Goal: Task Accomplishment & Management: Use online tool/utility

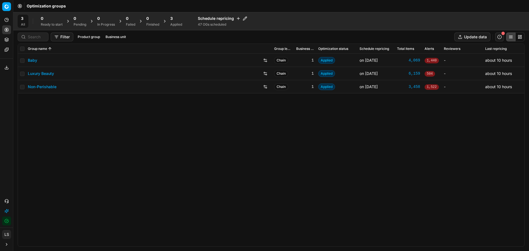
click at [36, 87] on link "Non-Perishable" at bounding box center [42, 87] width 29 height 6
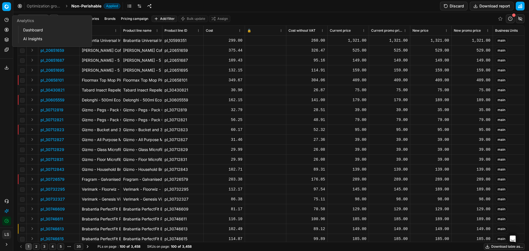
click at [7, 20] on icon at bounding box center [6, 20] width 4 height 4
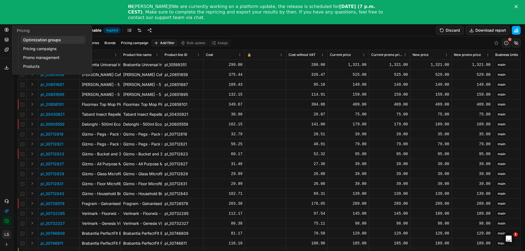
click at [9, 31] on button "Pricing" at bounding box center [6, 29] width 9 height 9
click at [55, 48] on link "Pricing campaigns" at bounding box center [53, 49] width 64 height 8
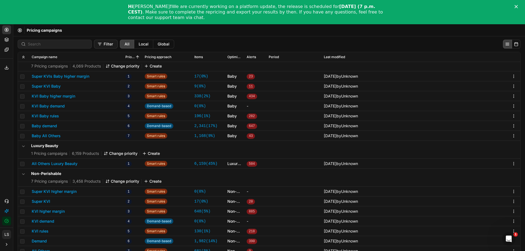
scroll to position [24, 0]
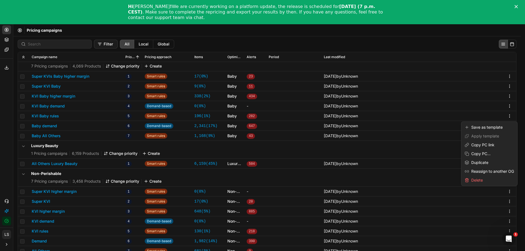
click at [509, 166] on body "Pricing platform Analytics Pricing Product portfolio Templates Export service 0…" at bounding box center [260, 137] width 520 height 275
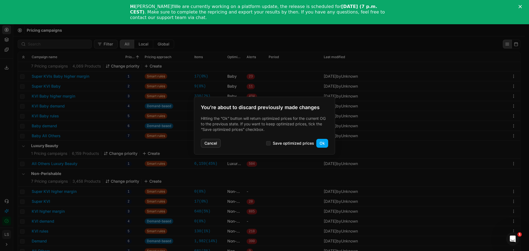
click at [206, 144] on button "Cancel" at bounding box center [211, 143] width 20 height 9
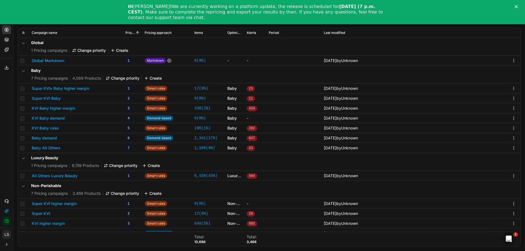
scroll to position [36, 0]
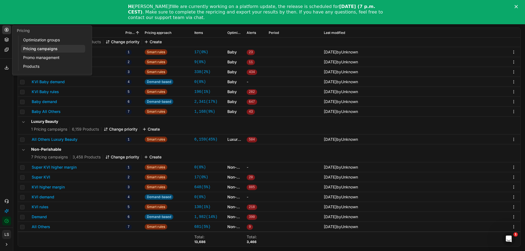
click at [5, 30] on circle at bounding box center [7, 30] width 4 height 4
click at [7, 39] on icon at bounding box center [6, 39] width 4 height 4
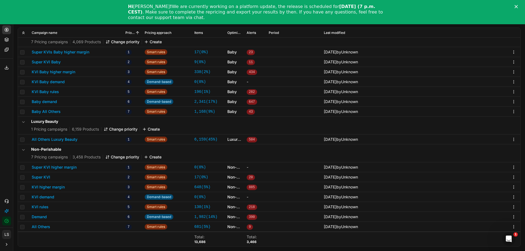
click at [6, 49] on icon at bounding box center [7, 50] width 4 height 4
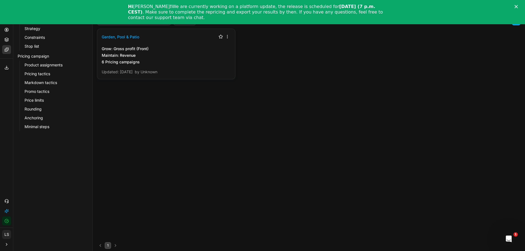
click at [45, 44] on link "Stop list" at bounding box center [52, 46] width 61 height 8
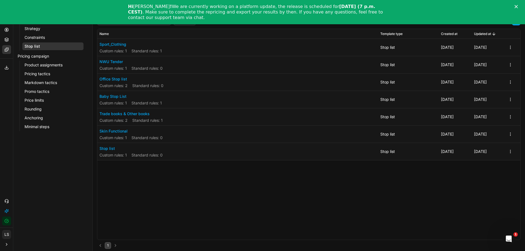
click at [105, 147] on button "Stop list" at bounding box center [130, 149] width 63 height 6
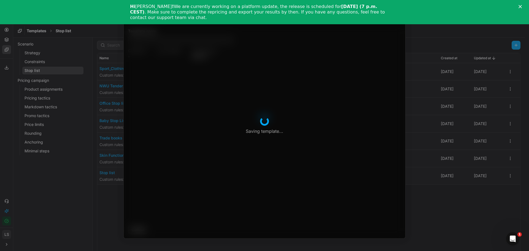
type input "Stop list"
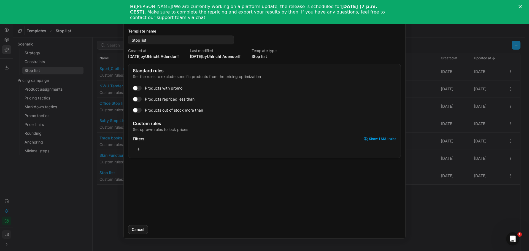
click at [104, 196] on div "Template - Stop list Saving template... Template name Stop list Created at [DAT…" at bounding box center [264, 125] width 529 height 251
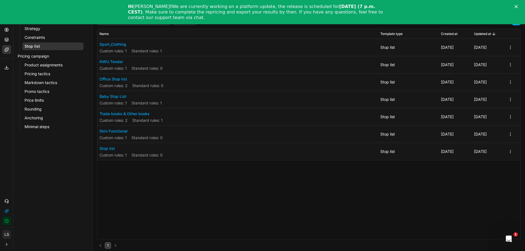
click at [517, 5] on icon "Close" at bounding box center [515, 6] width 3 height 3
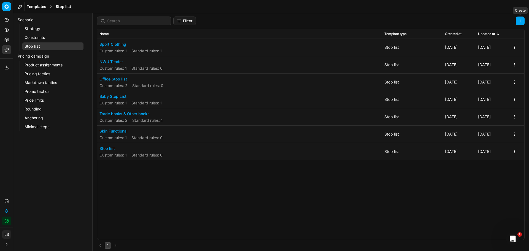
click at [521, 19] on button "button" at bounding box center [520, 21] width 9 height 9
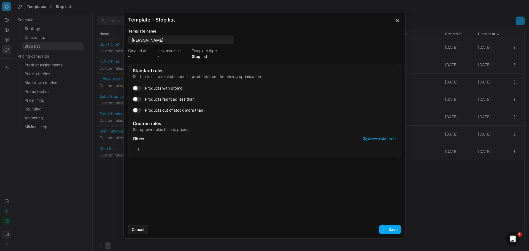
type input "[PERSON_NAME]"
click at [138, 149] on button "button" at bounding box center [138, 149] width 11 height 9
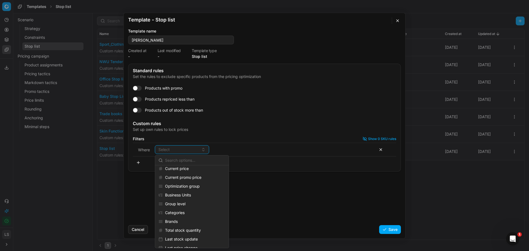
scroll to position [83, 0]
click at [175, 192] on div "Brands" at bounding box center [191, 193] width 71 height 9
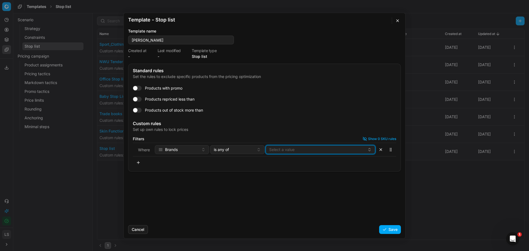
click at [311, 150] on button "Select a value" at bounding box center [320, 149] width 110 height 9
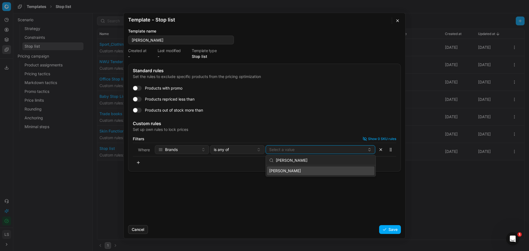
type input "[PERSON_NAME]"
click at [305, 170] on div "[PERSON_NAME]" at bounding box center [320, 170] width 107 height 9
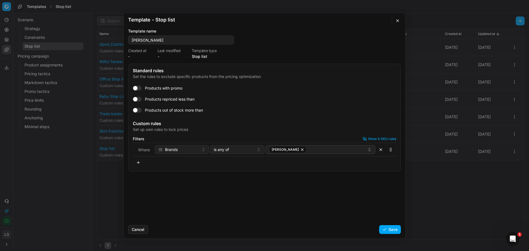
click at [231, 137] on div "Filters Show 0 SKU rules" at bounding box center [264, 139] width 263 height 4
click at [234, 151] on div "is any of" at bounding box center [234, 150] width 40 height 6
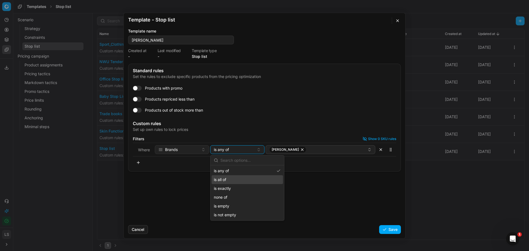
click at [233, 178] on div "is all of" at bounding box center [246, 179] width 71 height 9
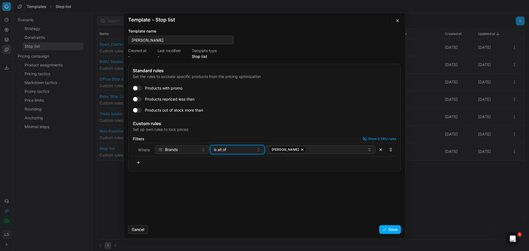
click at [234, 149] on div "is all of" at bounding box center [234, 150] width 40 height 6
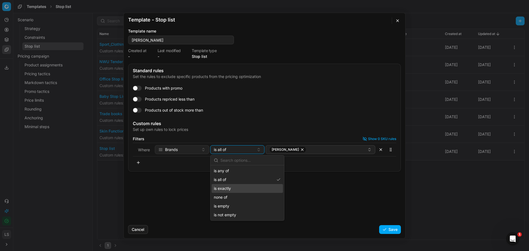
click at [232, 188] on div "is exactly" at bounding box center [246, 188] width 71 height 9
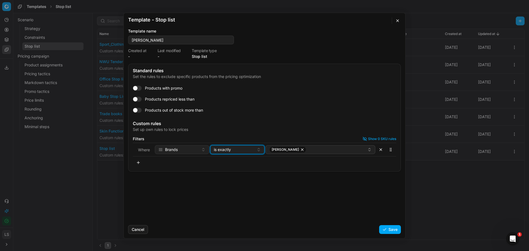
click at [240, 149] on div "is exactly" at bounding box center [234, 150] width 40 height 6
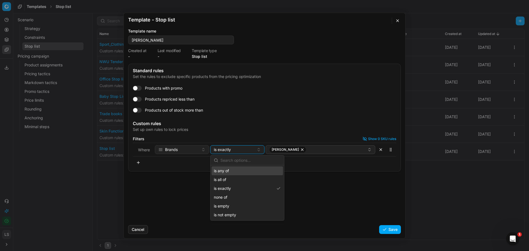
click at [232, 160] on input "text" at bounding box center [250, 160] width 60 height 11
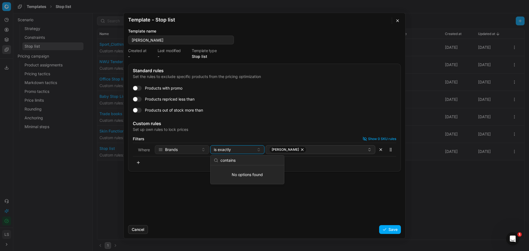
click at [246, 163] on input "contains" at bounding box center [250, 160] width 60 height 11
type input "contains"
click at [240, 151] on div "is exactly" at bounding box center [234, 150] width 40 height 6
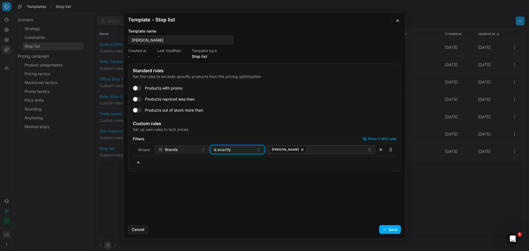
click at [240, 151] on div "is exactly" at bounding box center [234, 150] width 40 height 6
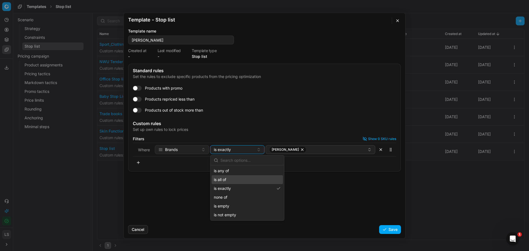
click at [227, 179] on div "is all of" at bounding box center [246, 179] width 71 height 9
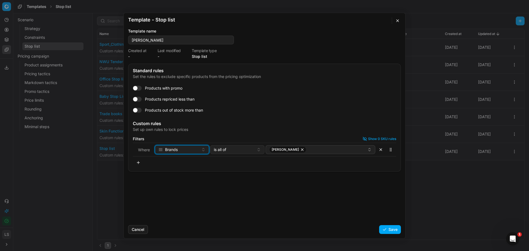
click at [179, 147] on div "Brands" at bounding box center [178, 150] width 40 height 6
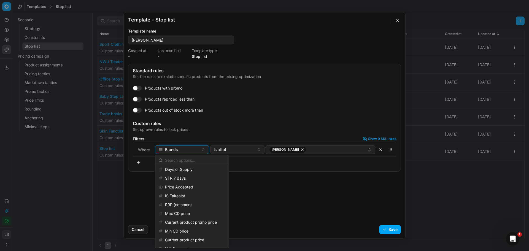
scroll to position [0, 0]
click at [283, 192] on div "Standard rules Set the rules to exclude specific products from the pricing opti…" at bounding box center [264, 142] width 281 height 157
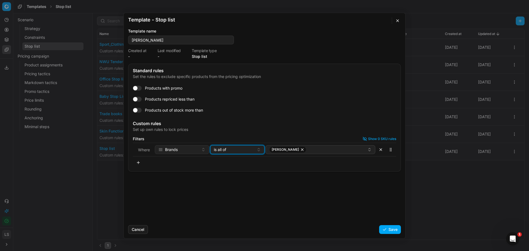
click at [233, 147] on div "is all of" at bounding box center [234, 150] width 40 height 6
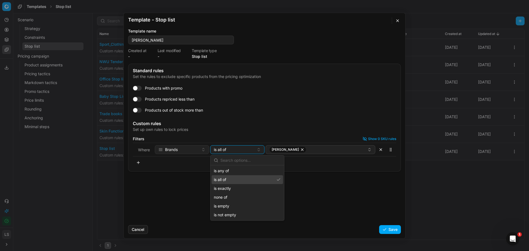
click at [227, 177] on div "is all of" at bounding box center [246, 179] width 71 height 9
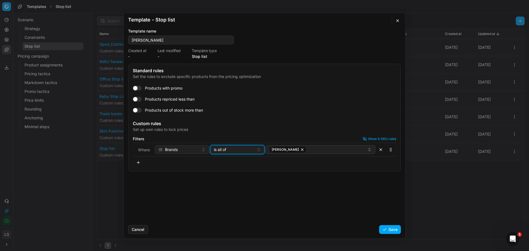
click at [240, 148] on div "is all of" at bounding box center [234, 150] width 40 height 6
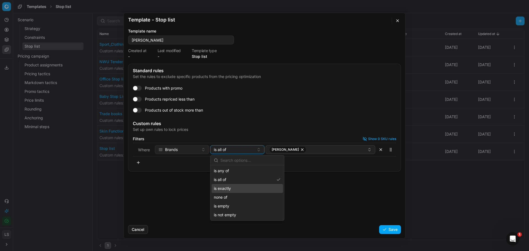
click at [229, 189] on div "is exactly" at bounding box center [246, 188] width 71 height 9
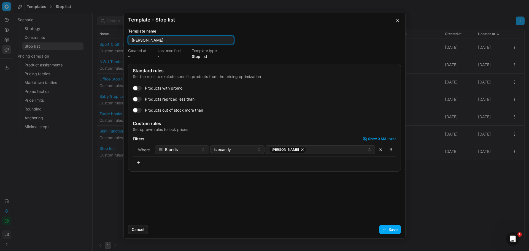
click at [164, 41] on input "[PERSON_NAME]" at bounding box center [181, 40] width 101 height 8
drag, startPoint x: 153, startPoint y: 38, endPoint x: 123, endPoint y: 40, distance: 30.4
click at [123, 40] on div "Template - Stop list Saving template... Template name [PERSON_NAME] Created at …" at bounding box center [264, 125] width 529 height 251
type input "Coffee Stop List"
click at [392, 152] on button "button" at bounding box center [390, 149] width 9 height 9
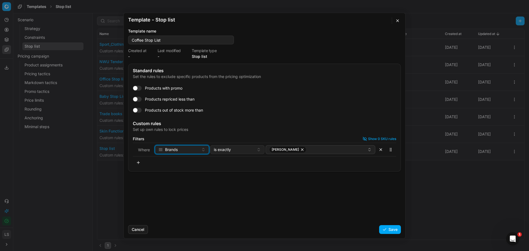
click at [189, 151] on div "Brands" at bounding box center [178, 150] width 40 height 6
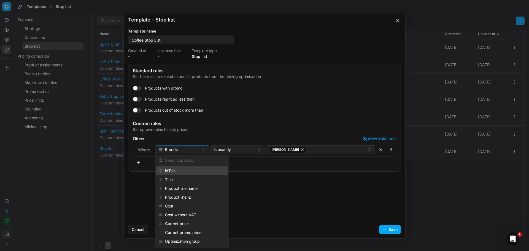
click at [183, 171] on div "idTsin" at bounding box center [191, 170] width 71 height 9
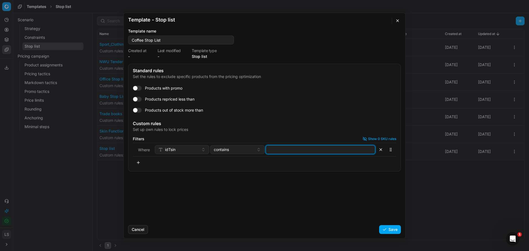
click at [284, 148] on input at bounding box center [320, 149] width 105 height 8
click at [306, 150] on input at bounding box center [320, 149] width 105 height 8
click at [141, 87] on button "button" at bounding box center [137, 87] width 9 height 5
checkbox input "false"
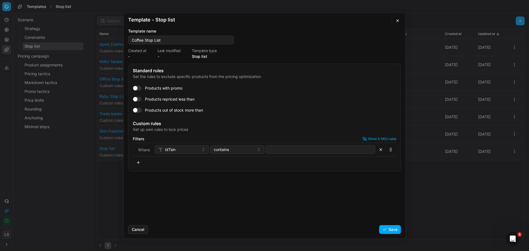
click at [140, 97] on button "button" at bounding box center [137, 98] width 9 height 5
checkbox input "false"
click at [139, 108] on button "button" at bounding box center [137, 109] width 9 height 5
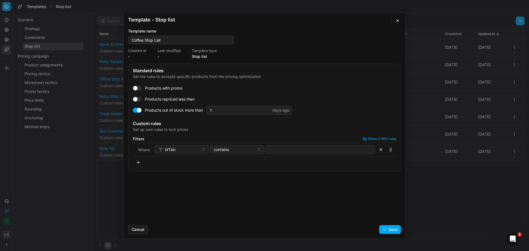
checkbox input "false"
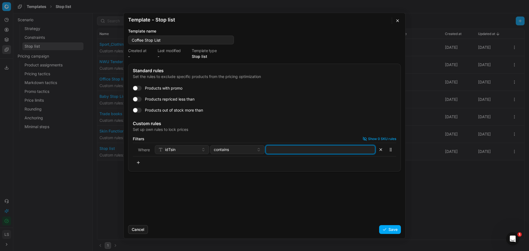
click at [285, 150] on input at bounding box center [320, 149] width 105 height 8
click at [310, 151] on input at bounding box center [320, 149] width 105 height 8
click at [291, 147] on span "97615434" at bounding box center [282, 149] width 26 height 7
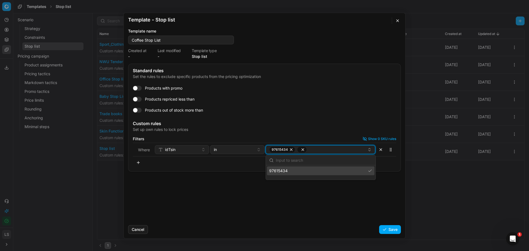
click at [287, 149] on span "97615434" at bounding box center [282, 149] width 26 height 7
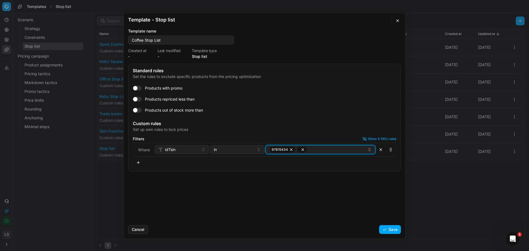
click at [292, 149] on icon "button" at bounding box center [291, 149] width 4 height 4
click at [275, 149] on icon "button" at bounding box center [275, 149] width 4 height 4
click at [283, 153] on button "Select a value" at bounding box center [320, 149] width 110 height 9
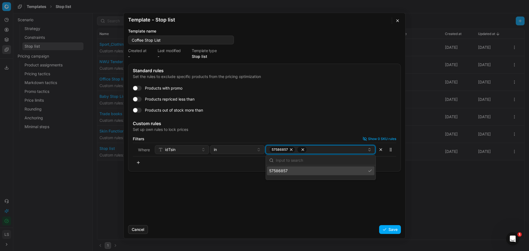
click at [319, 150] on div "57586857" at bounding box center [318, 149] width 98 height 7
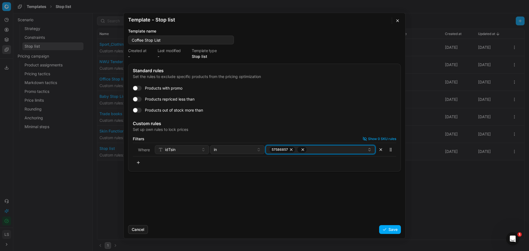
click at [313, 150] on div "57586857" at bounding box center [318, 149] width 98 height 7
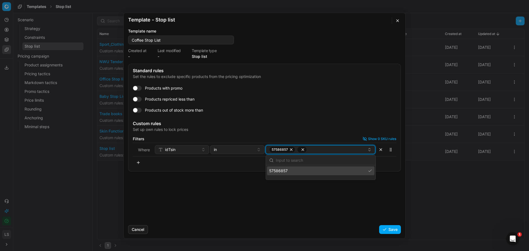
click at [302, 150] on icon "button" at bounding box center [302, 149] width 4 height 4
click at [302, 150] on div "57586857" at bounding box center [318, 149] width 98 height 7
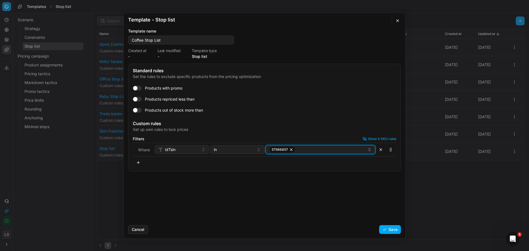
click at [308, 150] on div "57586857" at bounding box center [318, 149] width 98 height 7
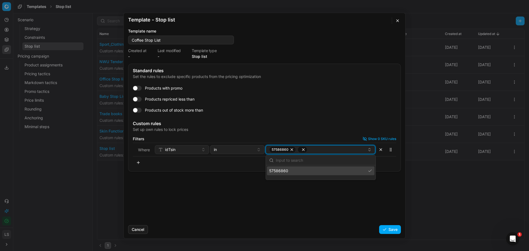
click at [311, 150] on div "57586860" at bounding box center [318, 149] width 98 height 7
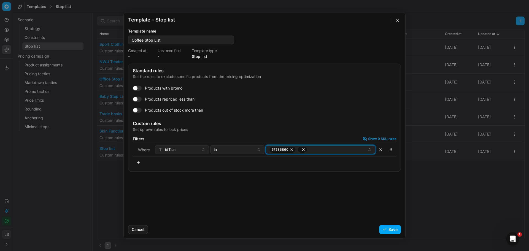
click at [304, 149] on icon "button" at bounding box center [303, 149] width 4 height 4
click at [300, 150] on div "57586860" at bounding box center [318, 149] width 98 height 7
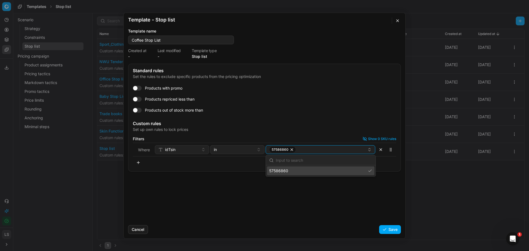
click at [333, 171] on div "57586860" at bounding box center [320, 170] width 107 height 9
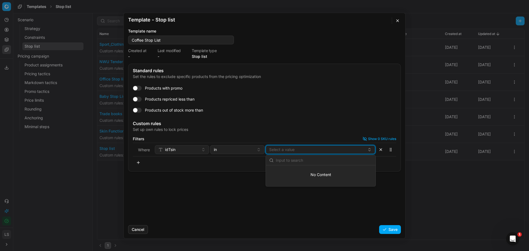
click at [291, 147] on button "Select a value" at bounding box center [320, 149] width 110 height 9
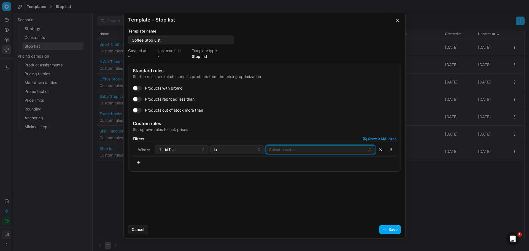
click at [284, 148] on button "Select a value" at bounding box center [320, 149] width 110 height 9
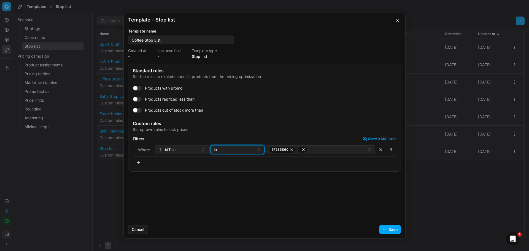
click at [242, 148] on div "in" at bounding box center [234, 150] width 40 height 6
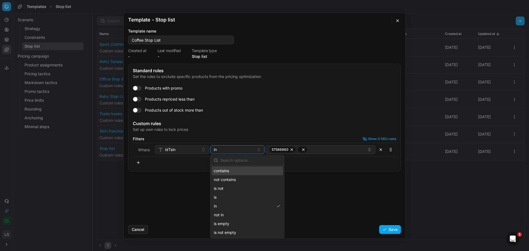
click at [234, 173] on div "contains" at bounding box center [246, 170] width 71 height 9
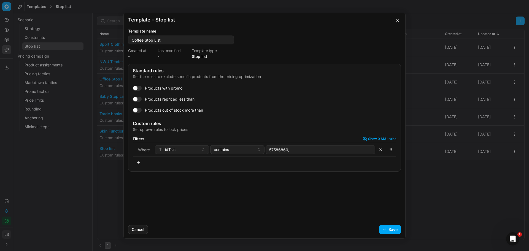
click at [310, 152] on input "57586860," at bounding box center [320, 149] width 105 height 8
type input "57586860,"
click at [319, 150] on input "57586860," at bounding box center [320, 149] width 105 height 8
click at [302, 150] on icon "button" at bounding box center [303, 149] width 2 height 2
click at [291, 150] on icon "button" at bounding box center [291, 149] width 2 height 2
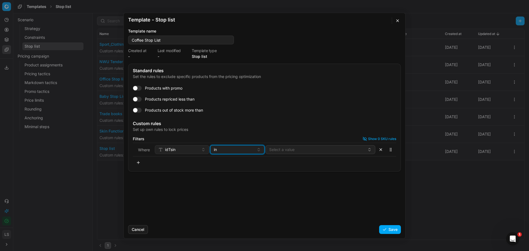
click at [223, 151] on div "in" at bounding box center [234, 150] width 40 height 6
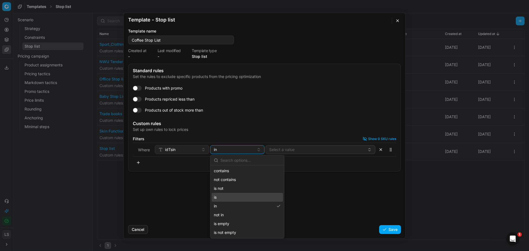
click at [223, 196] on div "is" at bounding box center [246, 197] width 71 height 9
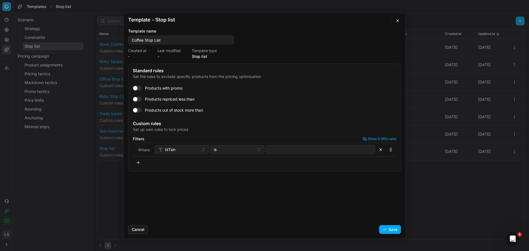
click at [286, 148] on input at bounding box center [320, 149] width 105 height 8
drag, startPoint x: 318, startPoint y: 150, endPoint x: 308, endPoint y: 150, distance: 9.1
click at [318, 150] on div "57586856" at bounding box center [318, 149] width 98 height 7
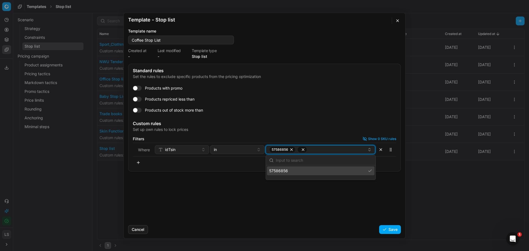
click at [302, 149] on icon "button" at bounding box center [303, 149] width 4 height 4
click at [320, 149] on div "57586856" at bounding box center [318, 149] width 98 height 7
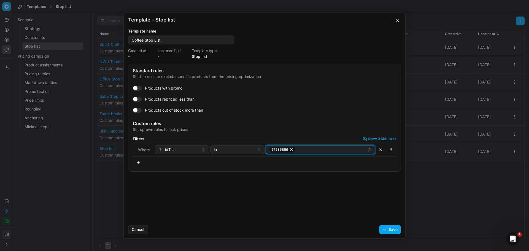
click at [317, 150] on div "57586856" at bounding box center [318, 149] width 98 height 7
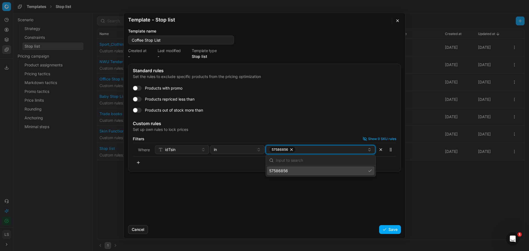
click at [317, 150] on div "57586856" at bounding box center [318, 149] width 98 height 7
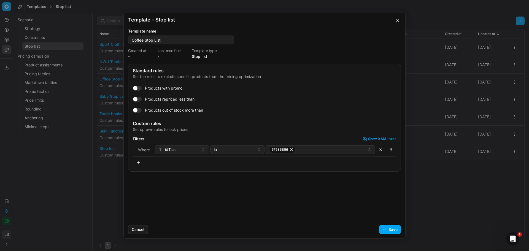
click at [300, 154] on div "Where idTsin in 57586856" at bounding box center [264, 150] width 263 height 14
click at [301, 152] on div "57586856" at bounding box center [318, 149] width 98 height 7
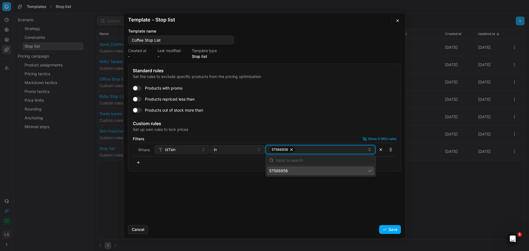
click at [320, 147] on div "57586856" at bounding box center [318, 149] width 98 height 7
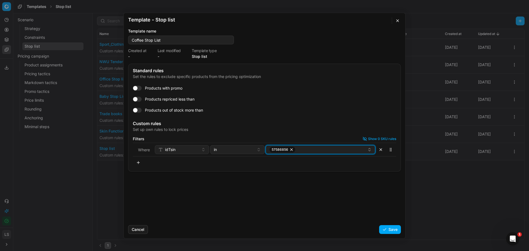
click at [330, 149] on div "57586856" at bounding box center [318, 149] width 98 height 7
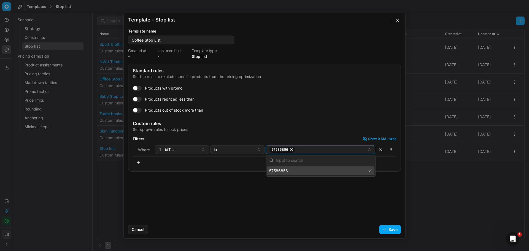
drag, startPoint x: 257, startPoint y: 216, endPoint x: 254, endPoint y: 209, distance: 6.9
click at [257, 215] on div "Standard rules Set the rules to exclude specific products from the pricing opti…" at bounding box center [264, 142] width 281 height 157
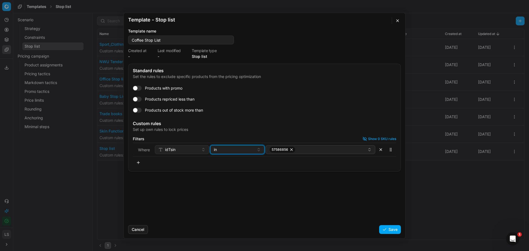
click at [231, 151] on div "in" at bounding box center [234, 150] width 40 height 6
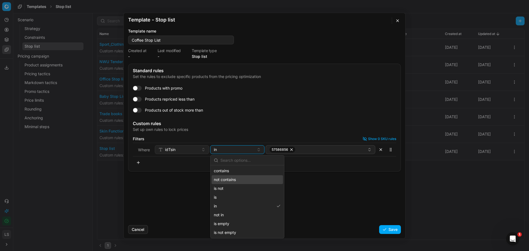
click at [224, 171] on div "contains" at bounding box center [246, 170] width 71 height 9
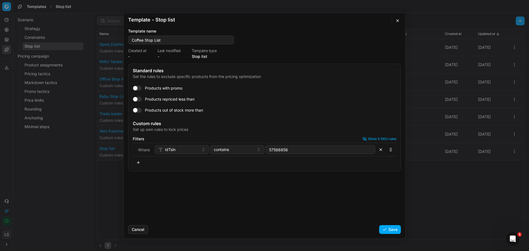
type input "57586856,"
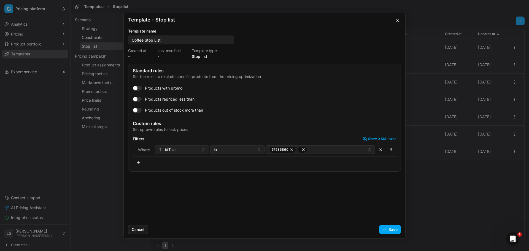
click at [379, 150] on button "button" at bounding box center [380, 149] width 9 height 9
click at [140, 150] on button "button" at bounding box center [138, 149] width 11 height 9
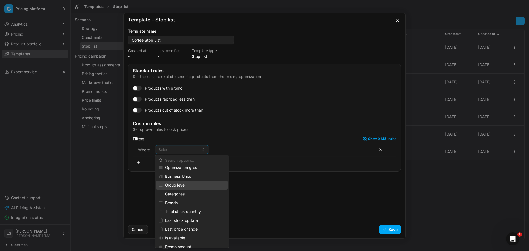
scroll to position [83, 0]
click at [180, 191] on div "Brands" at bounding box center [191, 193] width 71 height 9
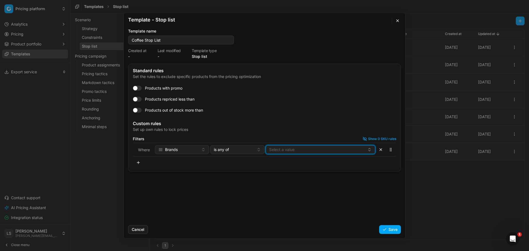
click at [299, 153] on button "Select a value" at bounding box center [320, 149] width 110 height 9
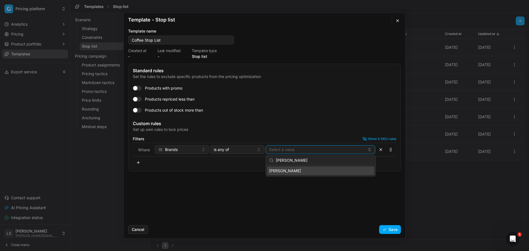
type input "[PERSON_NAME]"
click at [306, 170] on div "[PERSON_NAME]" at bounding box center [320, 170] width 107 height 9
click at [306, 190] on div "Standard rules Set the rules to exclude specific products from the pricing opti…" at bounding box center [264, 142] width 281 height 157
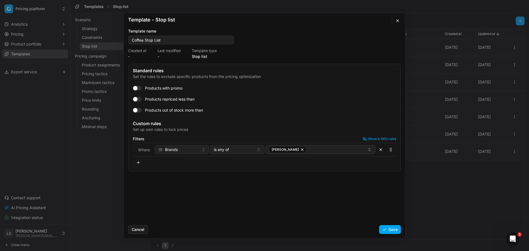
click at [141, 160] on button "button" at bounding box center [138, 162] width 11 height 9
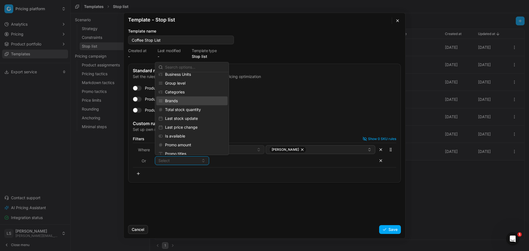
click at [180, 99] on div "Brands" at bounding box center [191, 100] width 71 height 9
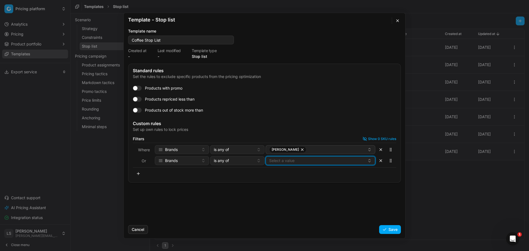
click at [295, 160] on button "Select a value" at bounding box center [320, 160] width 110 height 9
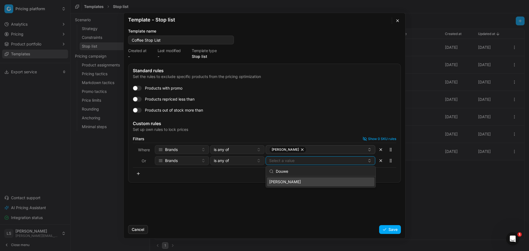
type input "Douwe"
click at [293, 182] on span "[PERSON_NAME]" at bounding box center [285, 182] width 32 height 6
click at [271, 214] on div "Standard rules Set the rules to exclude specific products from the pricing opti…" at bounding box center [264, 142] width 281 height 157
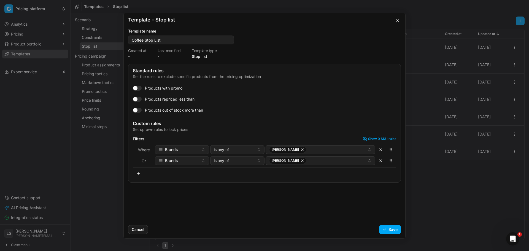
click at [144, 161] on span "Or" at bounding box center [144, 160] width 4 height 5
click at [389, 150] on button "button" at bounding box center [390, 149] width 9 height 9
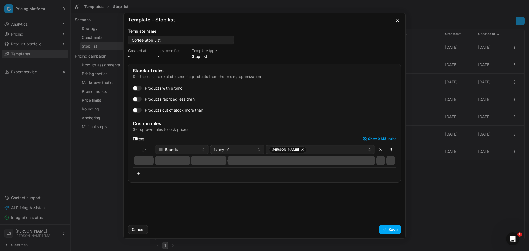
drag, startPoint x: 389, startPoint y: 150, endPoint x: 392, endPoint y: 161, distance: 11.5
click at [392, 161] on button "button" at bounding box center [390, 160] width 9 height 9
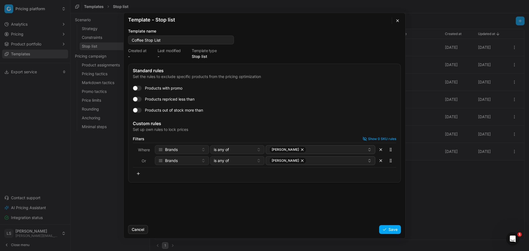
click at [374, 139] on button "Show 0 SKU rules" at bounding box center [379, 139] width 34 height 4
click at [364, 139] on icon "button" at bounding box center [364, 138] width 1 height 1
click at [227, 150] on span "is any of" at bounding box center [221, 150] width 15 height 6
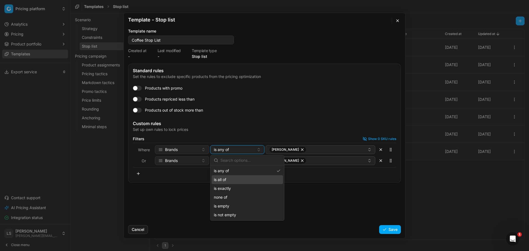
click at [228, 178] on div "is all of" at bounding box center [246, 179] width 71 height 9
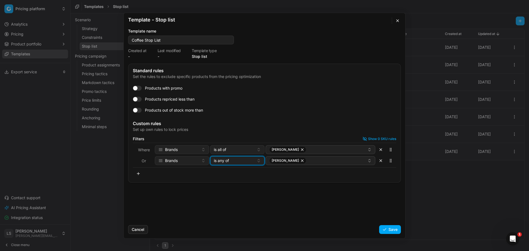
click at [239, 162] on div "is any of" at bounding box center [234, 161] width 40 height 6
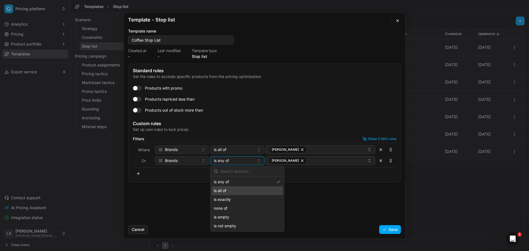
click at [227, 188] on div "is all of" at bounding box center [246, 190] width 71 height 9
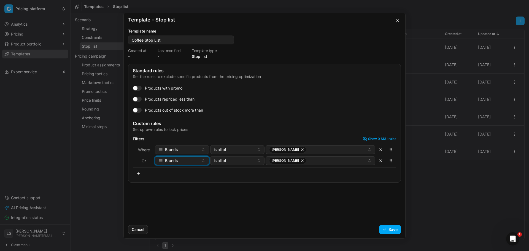
click at [195, 160] on div "Brands" at bounding box center [178, 161] width 40 height 6
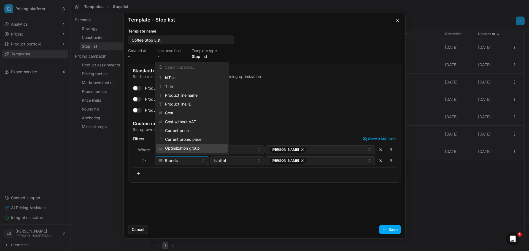
click at [192, 148] on div "Optimization group" at bounding box center [191, 148] width 71 height 9
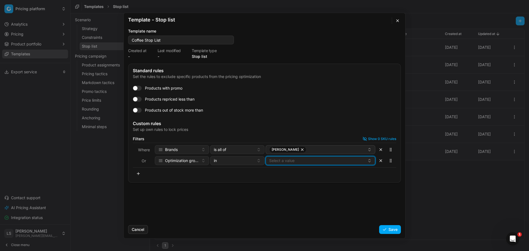
click at [282, 161] on button "Select a value" at bounding box center [320, 160] width 110 height 9
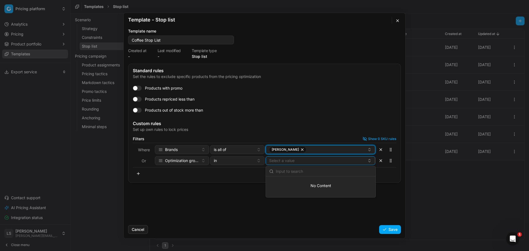
click at [308, 148] on div "[PERSON_NAME]" at bounding box center [318, 149] width 98 height 7
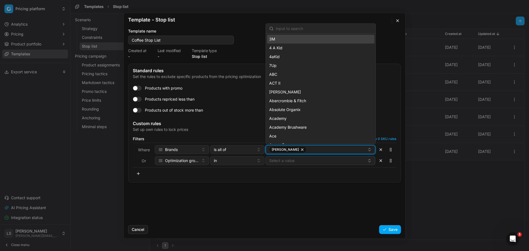
click at [300, 150] on icon "button" at bounding box center [302, 149] width 4 height 4
click at [302, 150] on button "Select a value" at bounding box center [320, 149] width 110 height 9
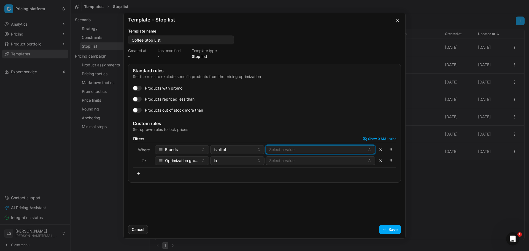
click at [303, 146] on button "Select a value" at bounding box center [320, 149] width 110 height 9
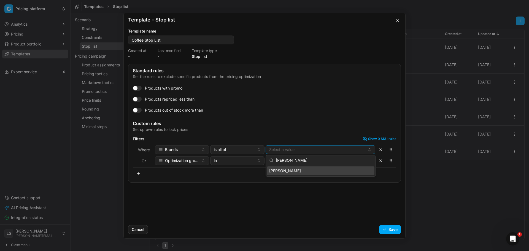
type input "[PERSON_NAME]"
click at [291, 173] on div "[PERSON_NAME]" at bounding box center [320, 170] width 107 height 9
click at [306, 93] on div "Products with promo Products repriced less than Products out of stock more than" at bounding box center [264, 99] width 263 height 31
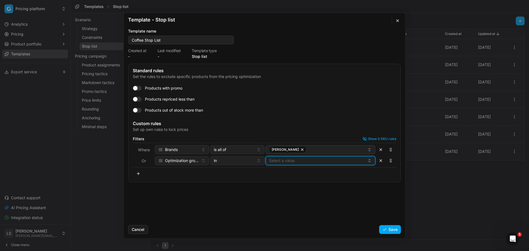
click at [288, 162] on button "Select a value" at bounding box center [320, 160] width 110 height 9
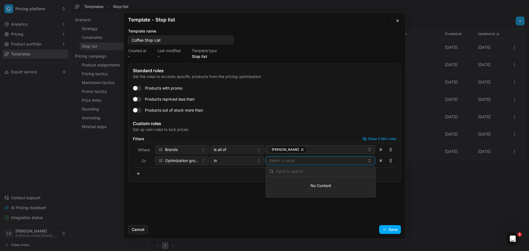
click at [303, 170] on input "text" at bounding box center [324, 171] width 96 height 11
type input "KVI"
click at [283, 180] on div "KVI" at bounding box center [320, 181] width 107 height 9
click at [278, 171] on input "KVI" at bounding box center [324, 171] width 96 height 11
click at [327, 171] on input "KVI" at bounding box center [324, 171] width 96 height 11
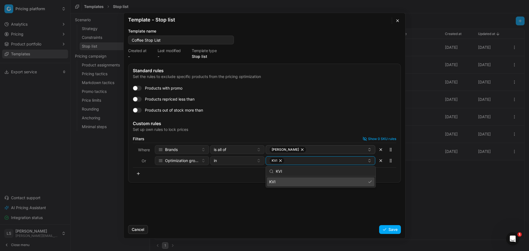
click at [327, 182] on div "KVI" at bounding box center [320, 181] width 107 height 9
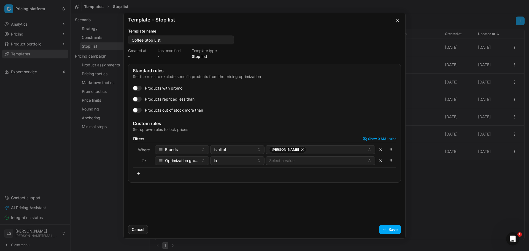
click at [328, 204] on div "Standard rules Set the rules to exclude specific products from the pricing opti…" at bounding box center [264, 142] width 281 height 157
click at [303, 162] on button "Select a value" at bounding box center [320, 160] width 110 height 9
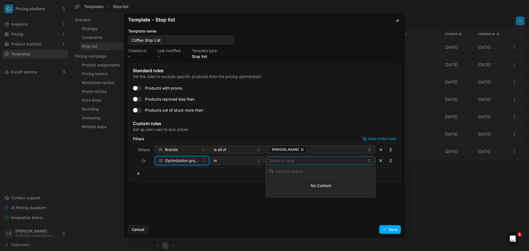
click at [185, 161] on span "Optimization group" at bounding box center [182, 161] width 34 height 6
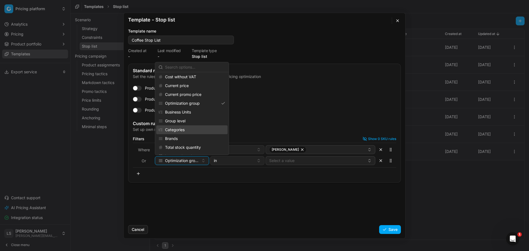
scroll to position [0, 0]
click at [177, 77] on div "idTsin" at bounding box center [191, 77] width 71 height 9
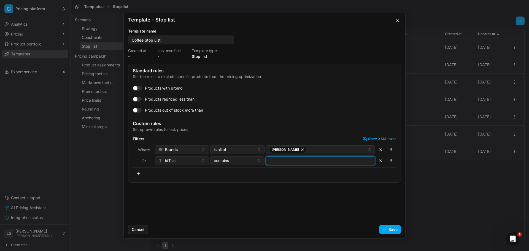
click at [285, 161] on input at bounding box center [320, 160] width 105 height 8
click at [268, 170] on div "Filters Show 0 SKU rules Where Brands is all of [PERSON_NAME] Or idTsin in 5758…" at bounding box center [264, 157] width 263 height 41
click at [137, 172] on button "button" at bounding box center [138, 173] width 11 height 9
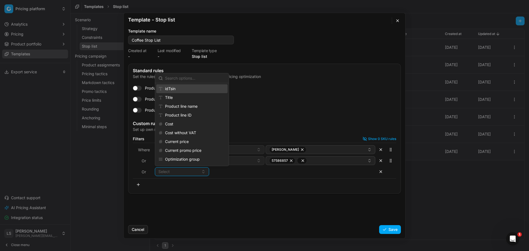
click at [192, 89] on div "idTsin" at bounding box center [191, 88] width 71 height 9
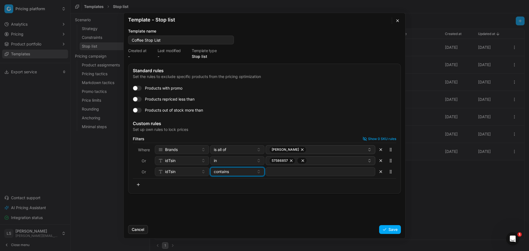
click at [238, 172] on div "contains" at bounding box center [234, 172] width 40 height 6
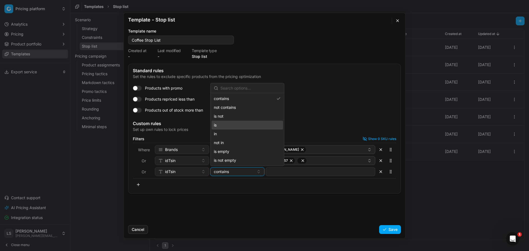
click at [229, 123] on div "is" at bounding box center [246, 125] width 71 height 9
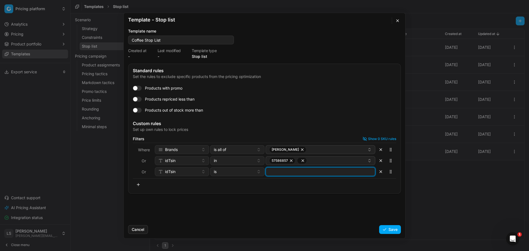
click at [283, 173] on input at bounding box center [320, 171] width 105 height 8
click at [304, 183] on div "Filters Show 0 SKU rules Where Brands is all of [PERSON_NAME] Or idTsin in 5758…" at bounding box center [264, 163] width 263 height 52
click at [392, 228] on button "Save" at bounding box center [390, 229] width 22 height 9
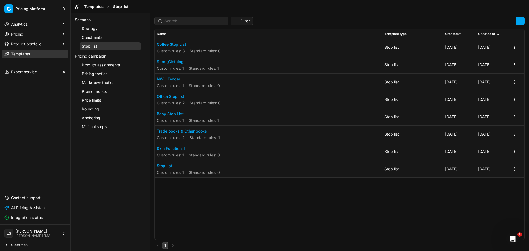
click at [168, 44] on button "Coffee Stop List" at bounding box center [189, 45] width 64 height 6
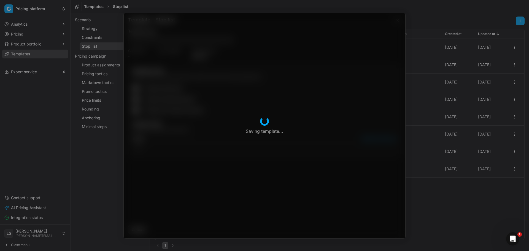
type input "Coffee Stop List"
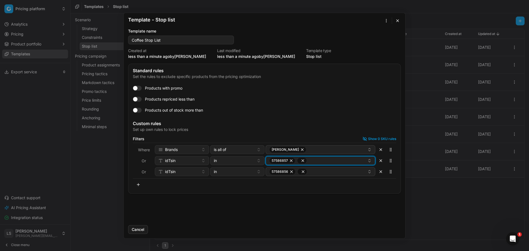
click at [304, 160] on icon "button" at bounding box center [302, 160] width 4 height 4
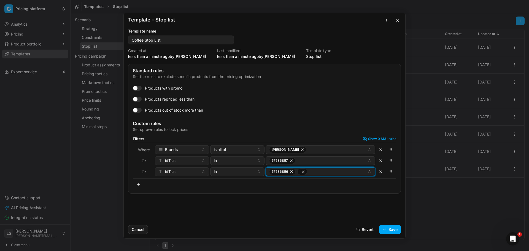
click at [304, 170] on icon "button" at bounding box center [303, 171] width 2 height 2
click at [391, 230] on button "Save" at bounding box center [390, 229] width 22 height 9
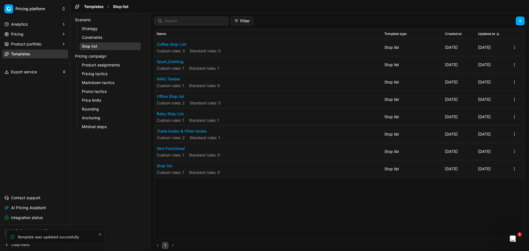
click at [171, 45] on button "Coffee Stop List" at bounding box center [189, 45] width 64 height 6
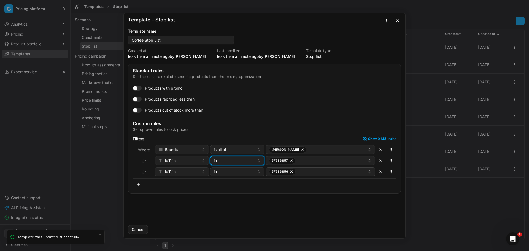
click at [234, 160] on div "in" at bounding box center [234, 161] width 40 height 6
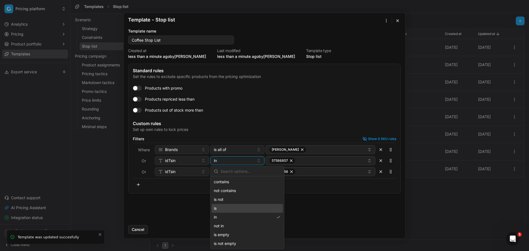
click at [226, 207] on div "is" at bounding box center [246, 208] width 71 height 9
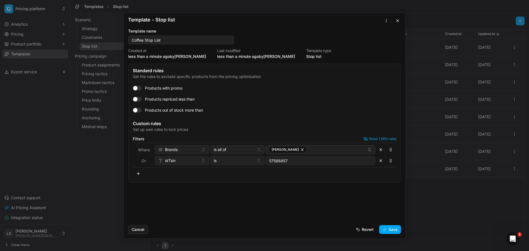
click at [387, 229] on button "Save" at bounding box center [390, 229] width 22 height 9
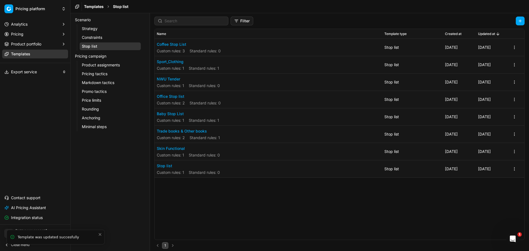
click at [183, 43] on button "Coffee Stop List" at bounding box center [189, 45] width 64 height 6
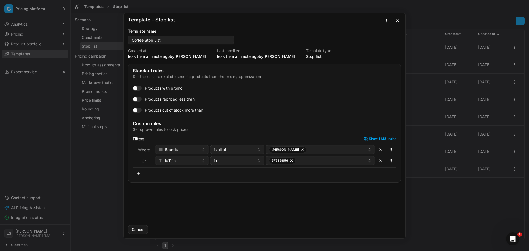
click at [138, 173] on button "button" at bounding box center [138, 173] width 11 height 9
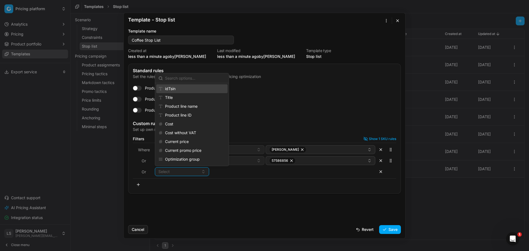
drag, startPoint x: 191, startPoint y: 90, endPoint x: 205, endPoint y: 115, distance: 28.6
click at [191, 90] on div "idTsin" at bounding box center [191, 88] width 71 height 9
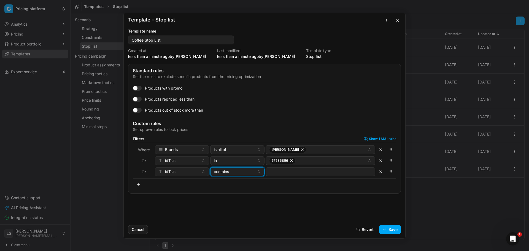
click at [225, 170] on span "contains" at bounding box center [221, 172] width 15 height 6
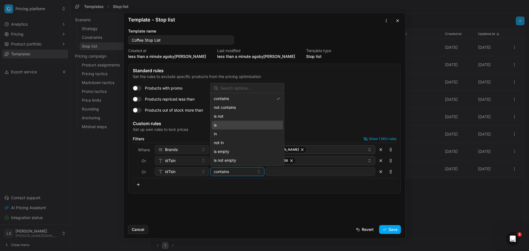
click at [223, 126] on div "is" at bounding box center [246, 125] width 71 height 9
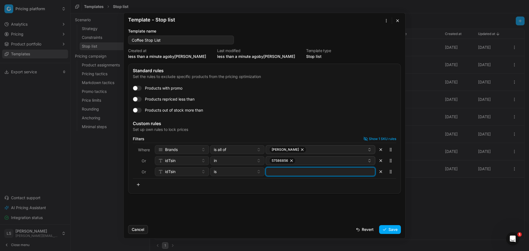
click at [286, 171] on input at bounding box center [320, 171] width 105 height 8
click at [302, 172] on icon "button" at bounding box center [303, 171] width 2 height 2
click at [308, 187] on div "Filters Show 1 SKU rules Where Brands is all of [PERSON_NAME] Or idTsin in 5758…" at bounding box center [264, 163] width 263 height 52
click at [292, 172] on icon "button" at bounding box center [291, 171] width 4 height 4
click at [310, 171] on button "Select a value" at bounding box center [320, 171] width 110 height 9
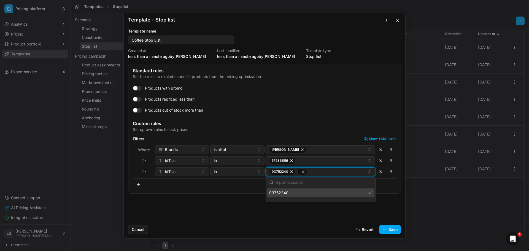
click at [303, 172] on icon "button" at bounding box center [303, 171] width 4 height 4
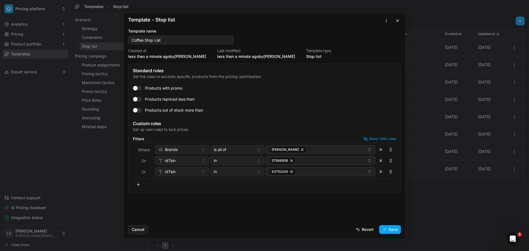
click at [229, 186] on div "Filters Show 1 SKU rules Where Brands is all of [PERSON_NAME] Or idTsin in 5758…" at bounding box center [264, 163] width 263 height 52
click at [233, 170] on div "in" at bounding box center [234, 172] width 40 height 6
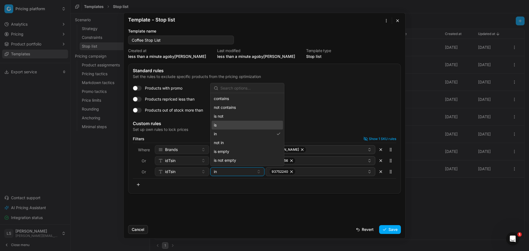
click at [223, 123] on div "is" at bounding box center [246, 125] width 71 height 9
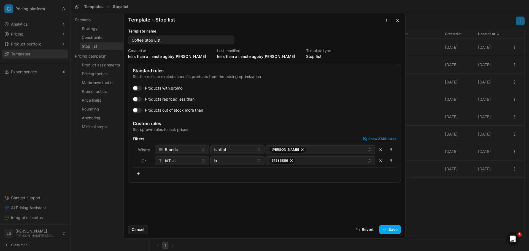
click at [312, 171] on div "Filters Show 2 SKU rules Where Brands is all of [PERSON_NAME] Or idTsin in 5758…" at bounding box center [264, 157] width 263 height 41
click at [387, 229] on button "Save" at bounding box center [390, 229] width 22 height 9
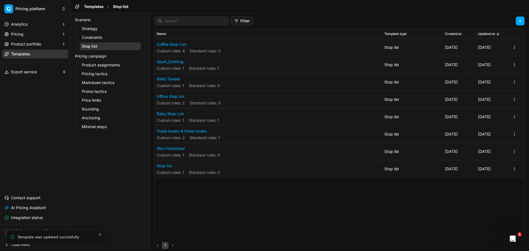
click at [173, 45] on button "Coffee Stop List" at bounding box center [189, 45] width 64 height 6
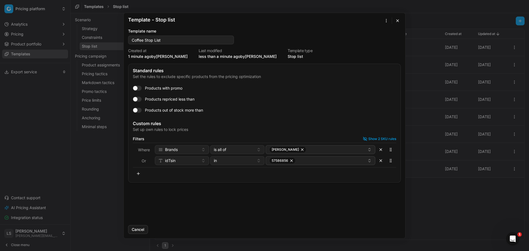
click at [139, 173] on button "button" at bounding box center [138, 173] width 11 height 9
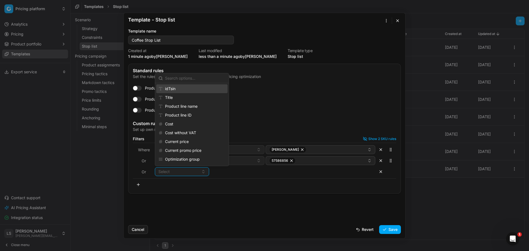
drag, startPoint x: 182, startPoint y: 88, endPoint x: 195, endPoint y: 99, distance: 17.0
click at [182, 88] on div "idTsin" at bounding box center [191, 88] width 71 height 9
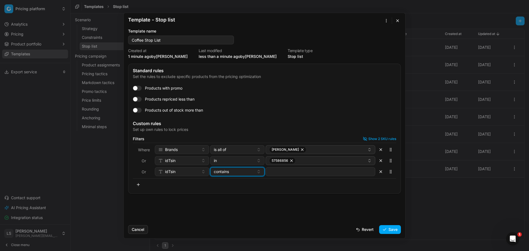
click at [227, 170] on span "contains" at bounding box center [221, 172] width 15 height 6
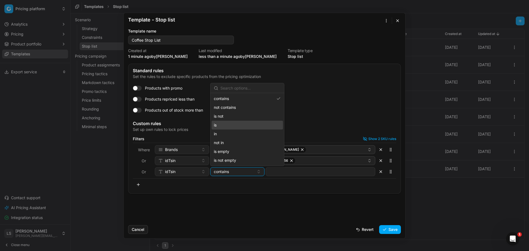
click at [227, 123] on div "is" at bounding box center [246, 125] width 71 height 9
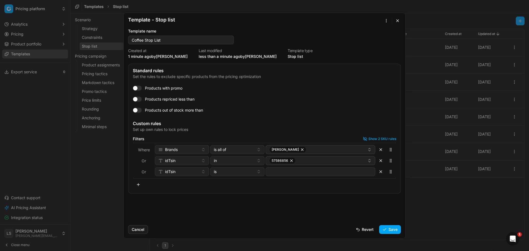
click at [285, 175] on input at bounding box center [320, 171] width 105 height 8
click at [302, 170] on icon "button" at bounding box center [303, 171] width 4 height 4
click at [317, 180] on div "Filters Show 2 SKU rules Where Brands is all of [PERSON_NAME] Or idTsin in 5758…" at bounding box center [264, 163] width 263 height 52
click at [394, 227] on button "Save" at bounding box center [390, 229] width 22 height 9
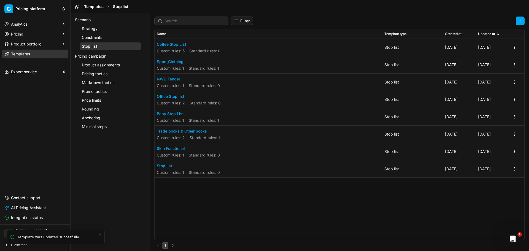
click at [166, 43] on button "Coffee Stop List" at bounding box center [189, 45] width 64 height 6
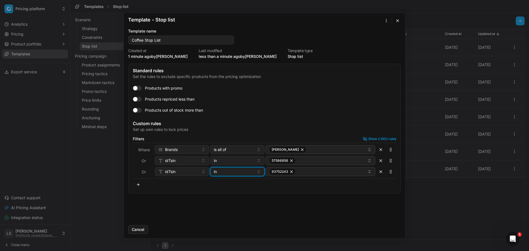
click at [218, 173] on div "in" at bounding box center [234, 172] width 40 height 6
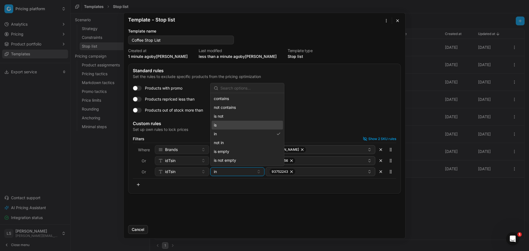
click at [221, 123] on div "is" at bounding box center [246, 125] width 71 height 9
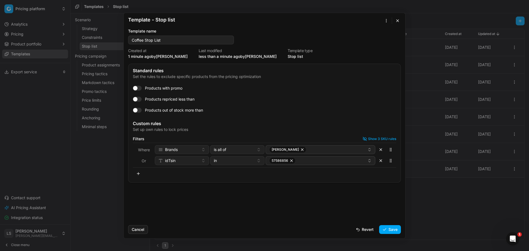
drag, startPoint x: 390, startPoint y: 229, endPoint x: 391, endPoint y: 226, distance: 3.2
click at [390, 229] on button "Save" at bounding box center [390, 229] width 22 height 9
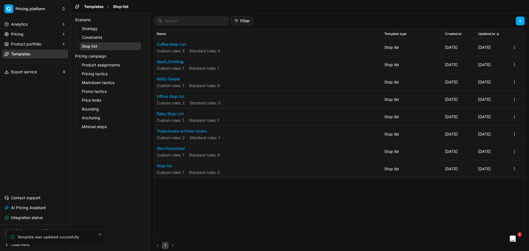
click at [169, 42] on button "Coffee Stop List" at bounding box center [189, 45] width 64 height 6
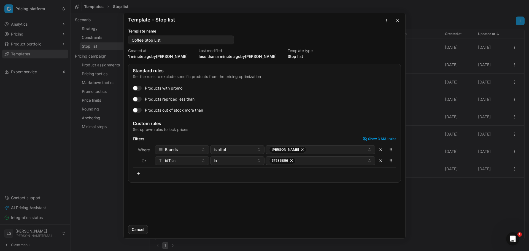
click at [346, 105] on div "Products with promo Products repriced less than Products out of stock more than" at bounding box center [264, 99] width 263 height 31
click at [398, 20] on button "button" at bounding box center [397, 20] width 7 height 7
